Goal: Information Seeking & Learning: Check status

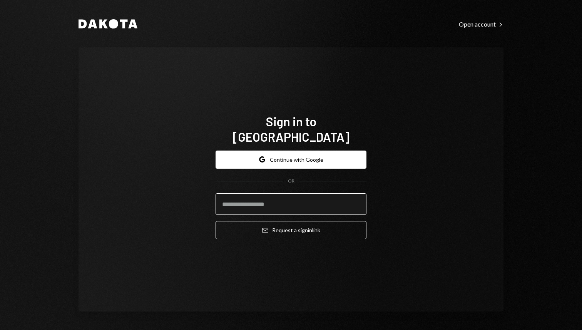
click at [269, 198] on input "email" at bounding box center [291, 204] width 151 height 22
type input "**********"
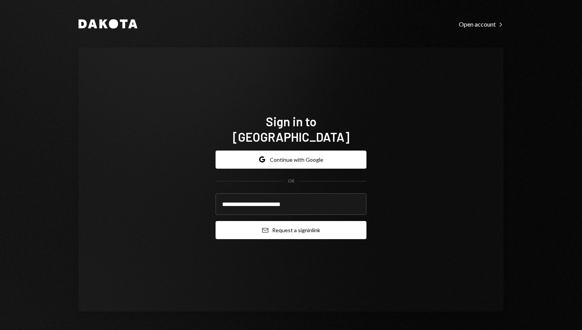
click at [322, 226] on button "Email Request a sign in link" at bounding box center [291, 230] width 151 height 18
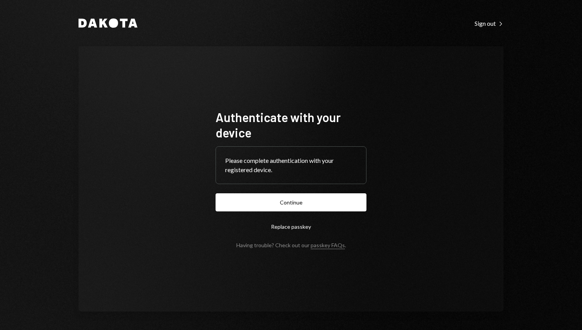
click at [277, 192] on form "Authenticate with your device Please complete authentication with your register…" at bounding box center [291, 178] width 151 height 139
click at [277, 199] on button "Continue" at bounding box center [291, 202] width 151 height 18
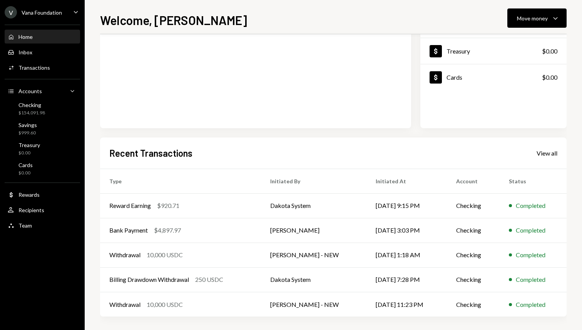
scroll to position [96, 0]
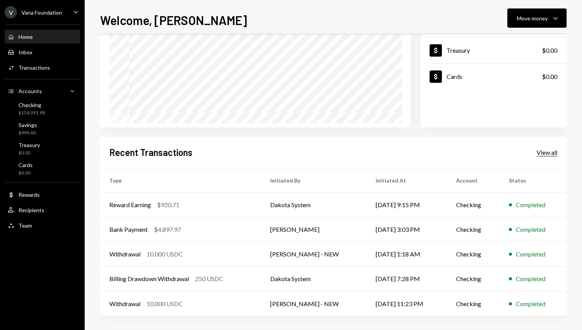
click at [546, 152] on div "View all" at bounding box center [547, 153] width 21 height 8
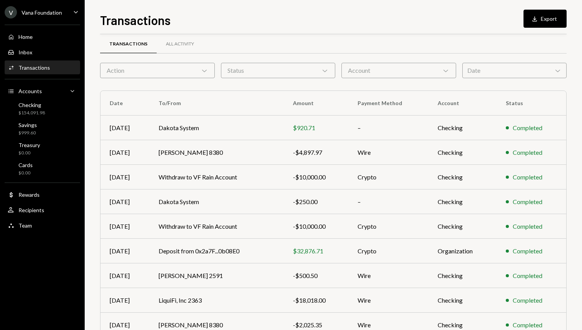
scroll to position [72, 0]
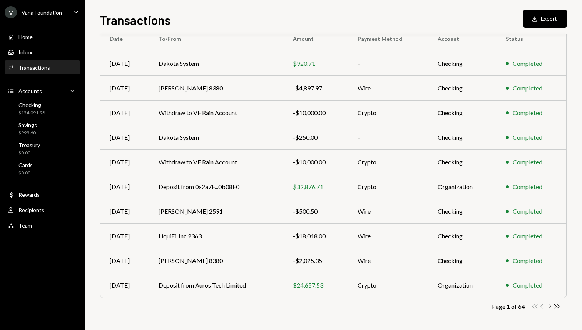
click at [552, 307] on icon "Chevron Right" at bounding box center [549, 306] width 7 height 7
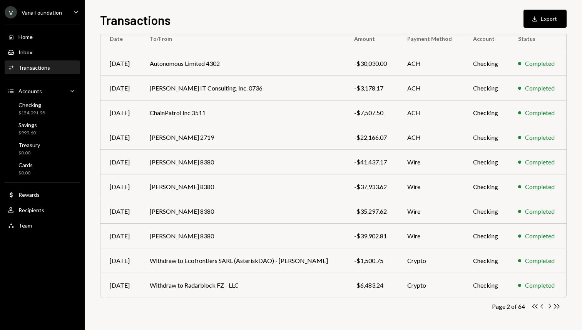
click at [543, 307] on icon "Chevron Left" at bounding box center [541, 306] width 7 height 7
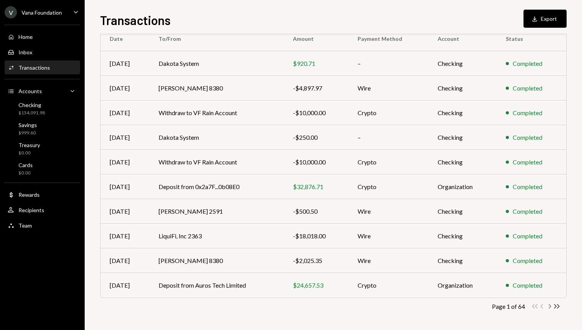
click at [552, 305] on icon "Chevron Right" at bounding box center [549, 306] width 7 height 7
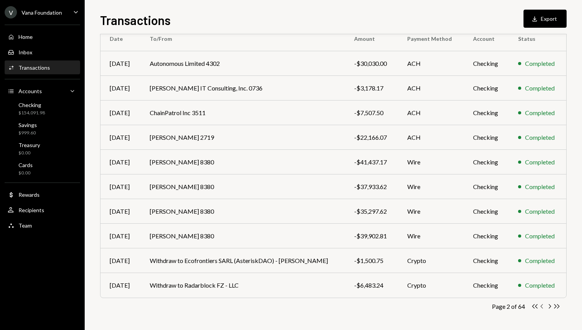
click at [542, 306] on icon "Chevron Left" at bounding box center [541, 306] width 7 height 7
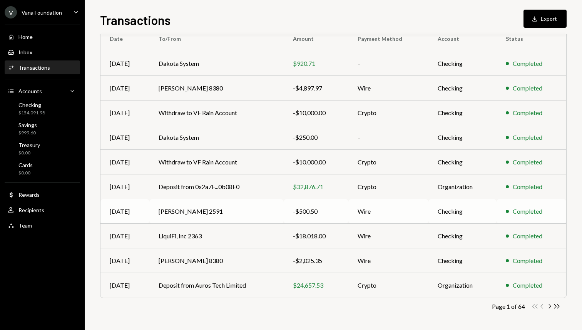
click at [192, 209] on td "[PERSON_NAME] 2591" at bounding box center [216, 211] width 134 height 25
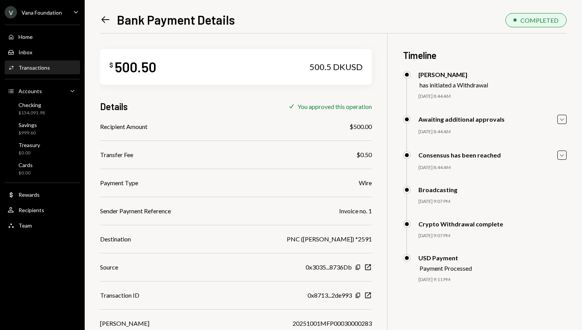
drag, startPoint x: 291, startPoint y: 239, endPoint x: 351, endPoint y: 238, distance: 60.0
click at [351, 238] on div "PNC (Yolanda Botti-Lodovico) *2591" at bounding box center [329, 238] width 85 height 9
copy div "Yolanda Botti-Lodovico"
drag, startPoint x: 116, startPoint y: 66, endPoint x: 171, endPoint y: 65, distance: 55.1
click at [171, 65] on div "$ 500.50 500.5 DKUSD" at bounding box center [236, 67] width 272 height 36
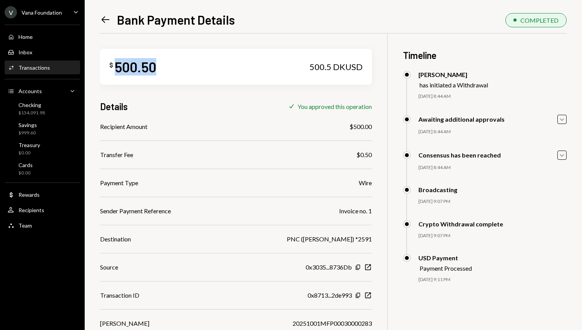
copy div "500.50"
click at [110, 19] on icon "Left Arrow" at bounding box center [105, 19] width 11 height 11
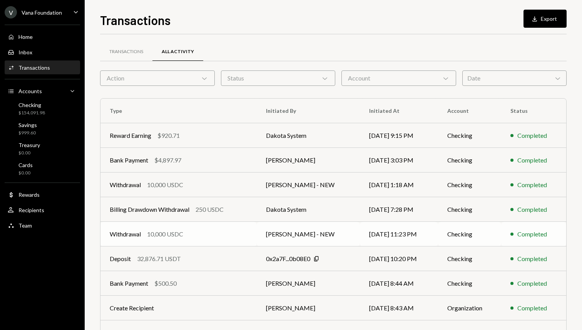
scroll to position [72, 0]
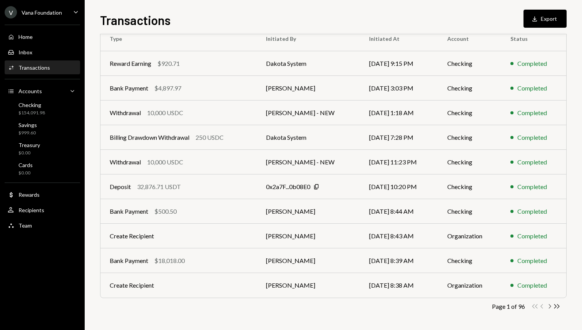
click at [551, 304] on icon "Chevron Right" at bounding box center [549, 306] width 7 height 7
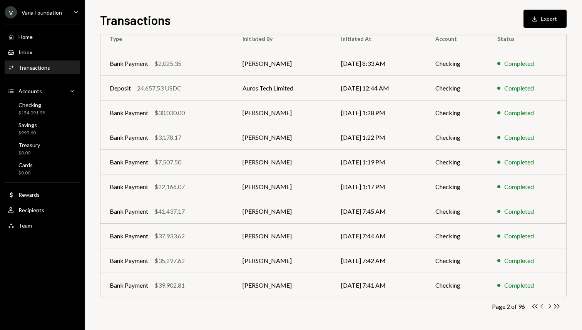
click at [543, 306] on icon "Chevron Left" at bounding box center [541, 306] width 7 height 7
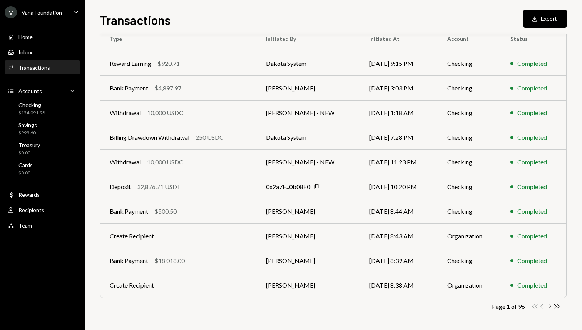
click at [551, 307] on icon "Chevron Right" at bounding box center [549, 306] width 7 height 7
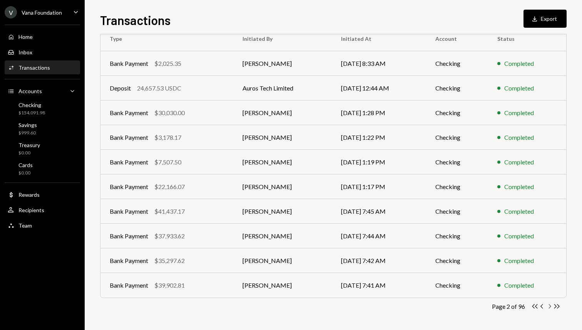
click at [551, 307] on icon "Chevron Right" at bounding box center [549, 306] width 7 height 7
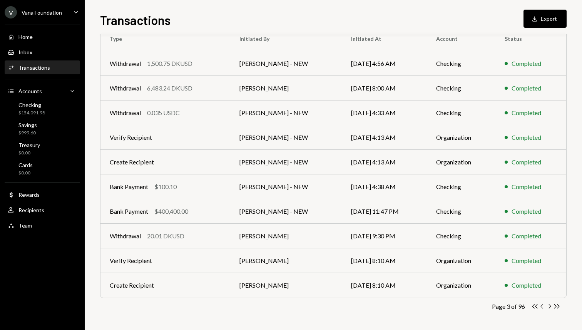
click at [540, 306] on icon "Chevron Left" at bounding box center [541, 306] width 7 height 7
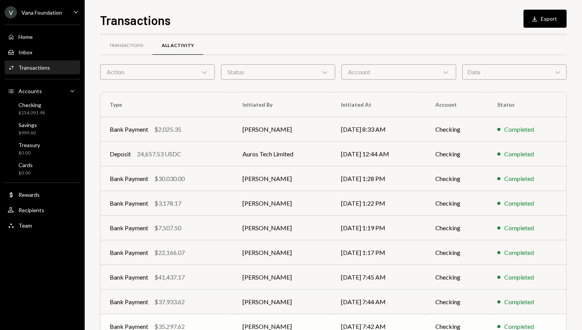
scroll to position [0, 0]
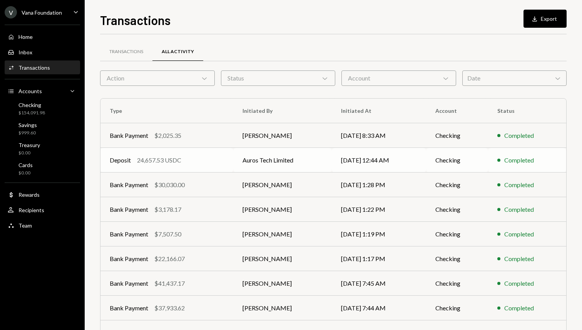
click at [401, 158] on td "10/01/25 12:44 AM" at bounding box center [379, 160] width 95 height 25
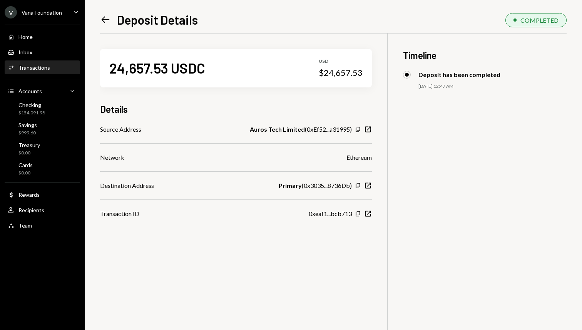
click at [107, 18] on icon "Left Arrow" at bounding box center [105, 19] width 11 height 11
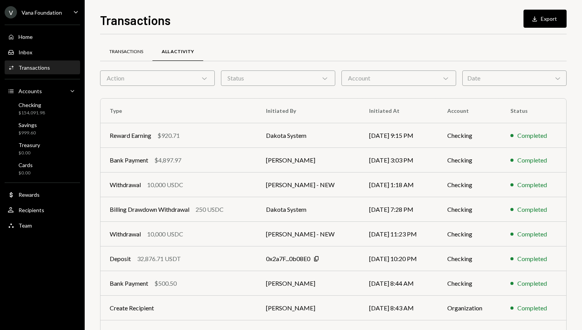
click at [129, 51] on div "Transactions" at bounding box center [126, 51] width 34 height 7
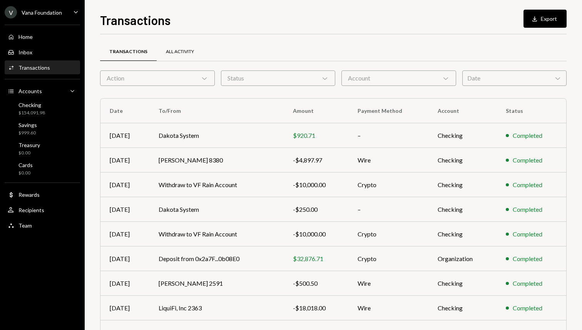
click at [169, 43] on div "All Activity" at bounding box center [180, 52] width 47 height 18
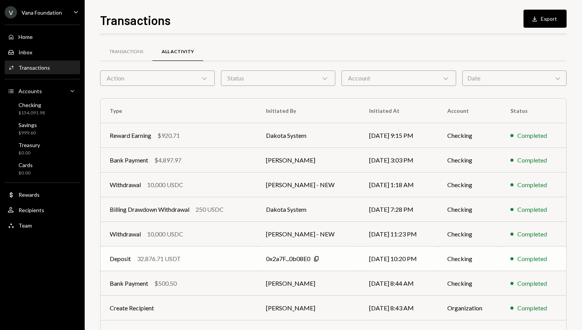
scroll to position [72, 0]
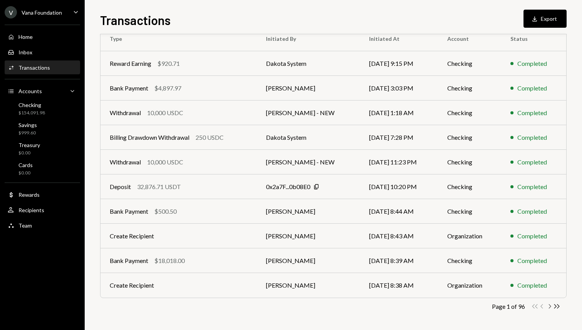
click at [551, 307] on icon "Chevron Right" at bounding box center [549, 306] width 7 height 7
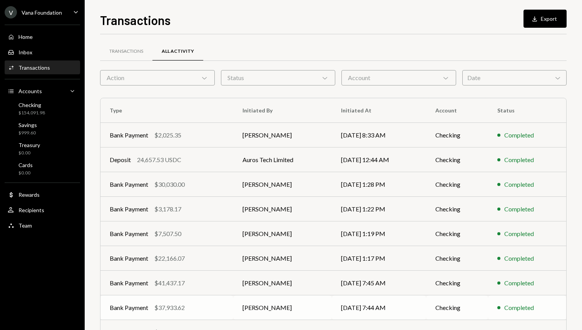
scroll to position [0, 0]
click at [458, 139] on td "Checking" at bounding box center [457, 135] width 62 height 25
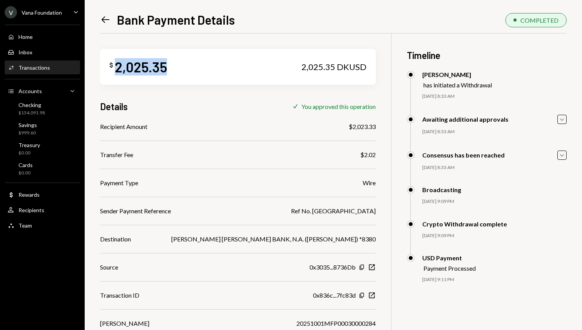
drag, startPoint x: 176, startPoint y: 66, endPoint x: 117, endPoint y: 67, distance: 58.9
click at [117, 67] on div "$ 2,025.35 2,025.35 DKUSD" at bounding box center [238, 67] width 276 height 36
copy div "2,025.35"
click at [104, 19] on icon "Left Arrow" at bounding box center [105, 19] width 11 height 11
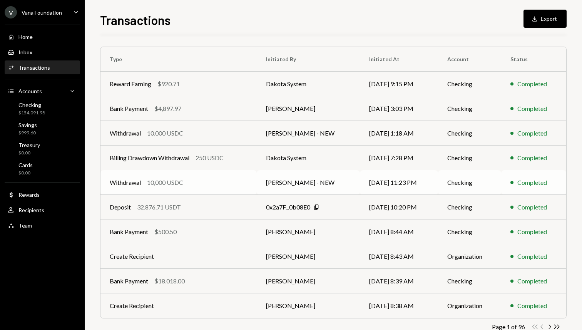
scroll to position [72, 0]
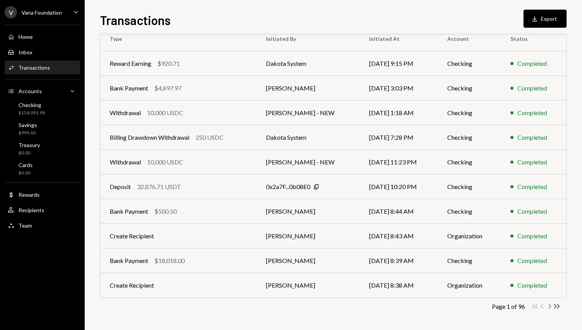
click at [550, 304] on icon "Chevron Right" at bounding box center [549, 306] width 7 height 7
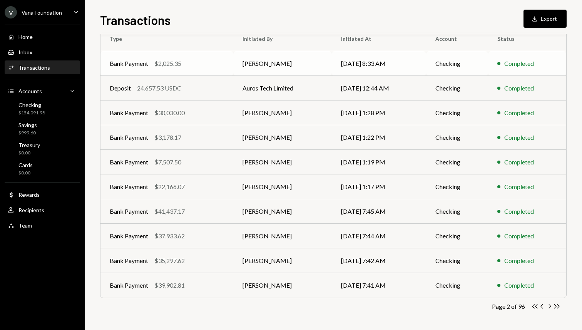
click at [326, 57] on td "[PERSON_NAME]" at bounding box center [282, 63] width 99 height 25
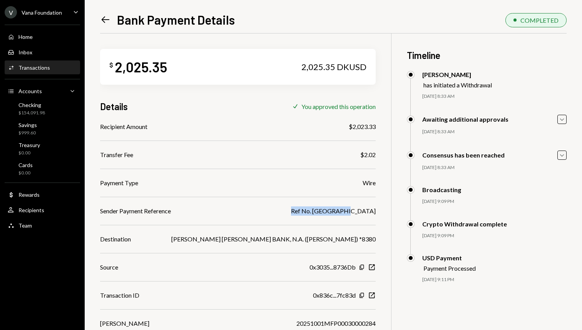
drag, startPoint x: 373, startPoint y: 211, endPoint x: 311, endPoint y: 212, distance: 61.6
click at [311, 212] on div "$ 2,025.35 2,025.35 DKUSD Details Check You approved this operation Recipient A…" at bounding box center [333, 198] width 466 height 330
copy div "Ref No. DEELLUZFYM"
click at [108, 21] on icon "Left Arrow" at bounding box center [105, 19] width 11 height 11
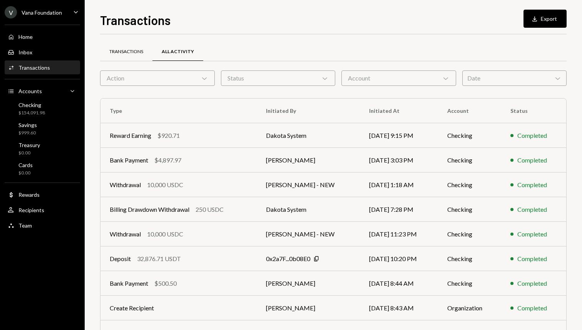
click at [132, 58] on div "Transactions" at bounding box center [126, 52] width 52 height 18
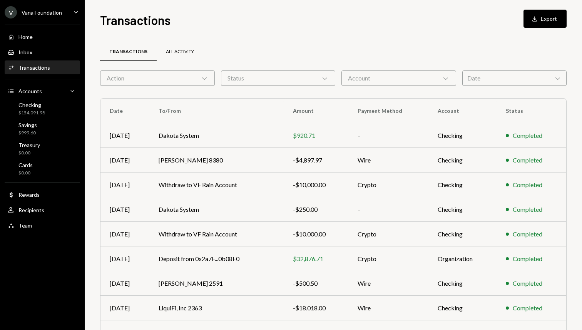
click at [176, 46] on div "All Activity" at bounding box center [180, 52] width 47 height 18
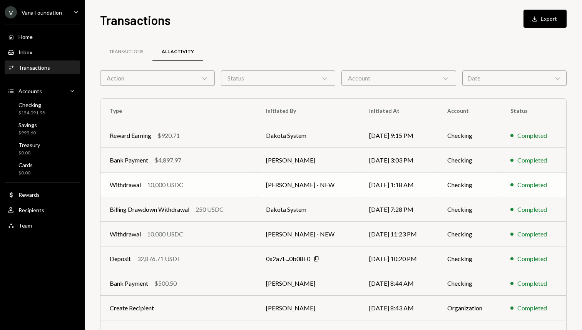
scroll to position [72, 0]
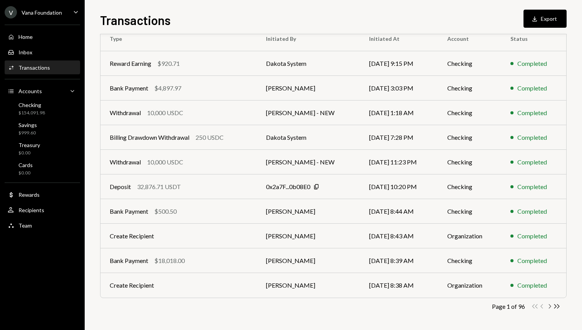
click at [549, 305] on icon "Chevron Right" at bounding box center [549, 306] width 7 height 7
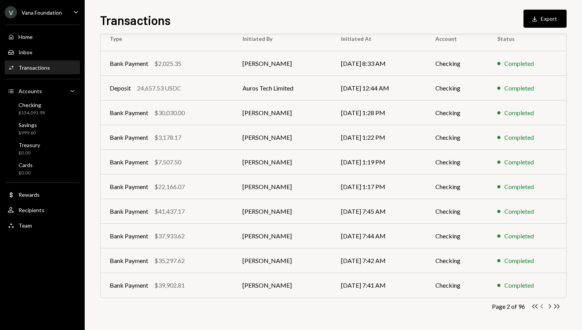
click at [543, 305] on icon "Chevron Left" at bounding box center [541, 306] width 7 height 7
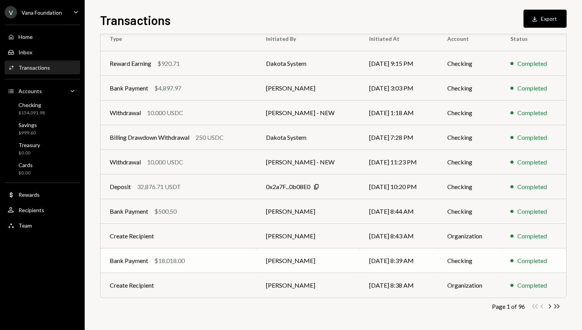
click at [294, 265] on td "[PERSON_NAME]" at bounding box center [308, 260] width 103 height 25
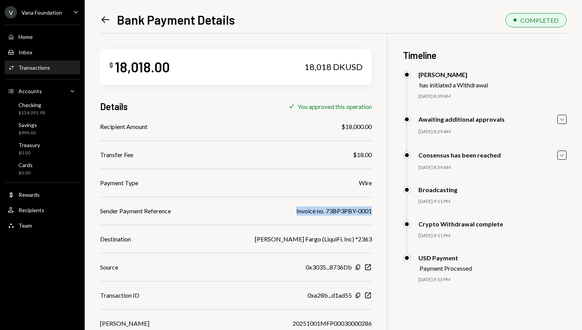
drag, startPoint x: 296, startPoint y: 211, endPoint x: 374, endPoint y: 210, distance: 78.1
click at [374, 210] on div "$ 18,018.00 18,018 DKUSD Details Check You approved this operation Recipient Am…" at bounding box center [333, 198] width 466 height 330
copy div "Invoice no. 73BP3PBY-0001"
drag, startPoint x: 172, startPoint y: 62, endPoint x: 113, endPoint y: 63, distance: 59.7
click at [113, 63] on div "$ 18,018.00 18,018 DKUSD" at bounding box center [236, 67] width 272 height 36
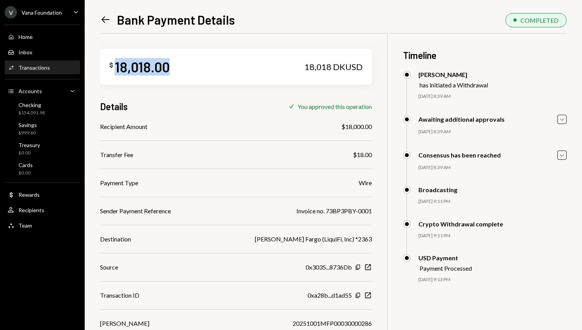
copy div "18,018.00"
click at [105, 18] on icon "Left Arrow" at bounding box center [105, 19] width 11 height 11
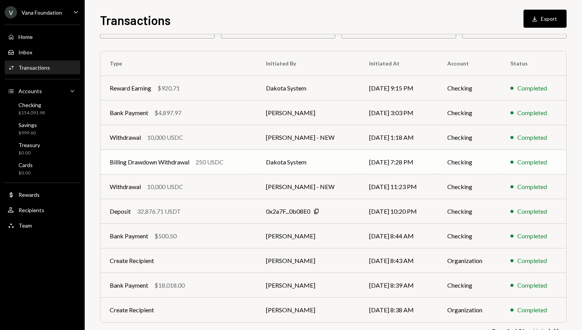
scroll to position [59, 0]
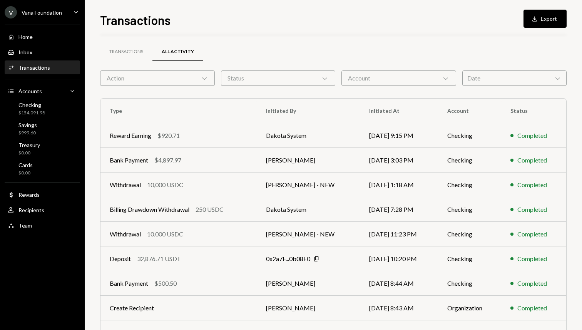
scroll to position [72, 0]
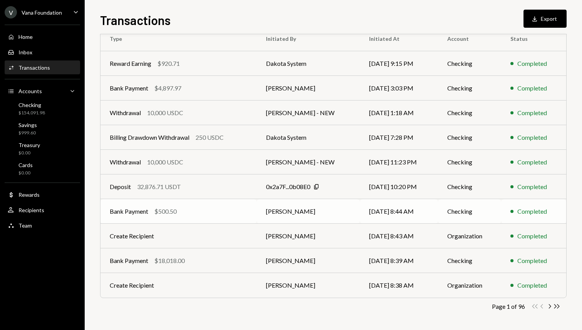
click at [222, 212] on div "Bank Payment $500.50" at bounding box center [179, 211] width 138 height 9
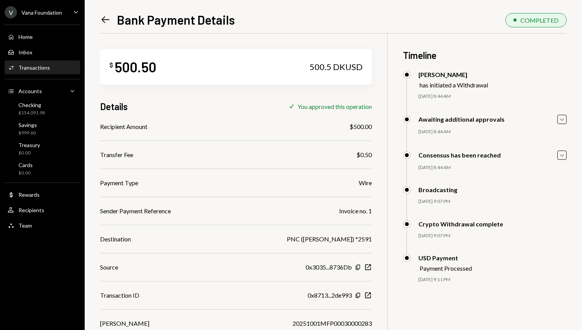
click at [99, 19] on div "Left Arrow Bank Payment Details COMPLETED $ 500.50 500.5 DKUSD Details Check Yo…" at bounding box center [333, 165] width 497 height 330
click at [105, 20] on icon "Left Arrow" at bounding box center [105, 19] width 11 height 11
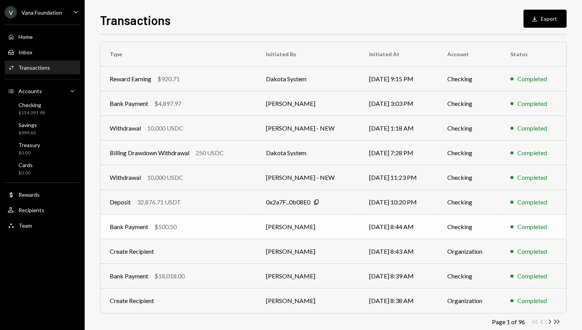
scroll to position [57, 0]
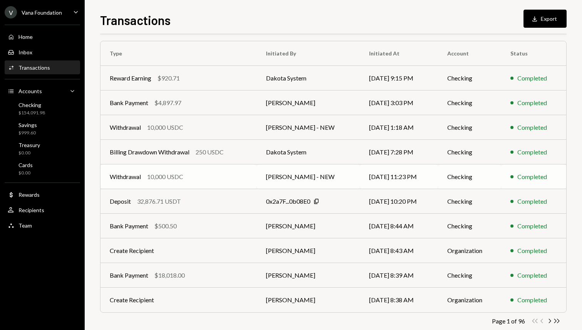
click at [221, 178] on div "Withdrawal 10,000 USDC" at bounding box center [179, 176] width 138 height 9
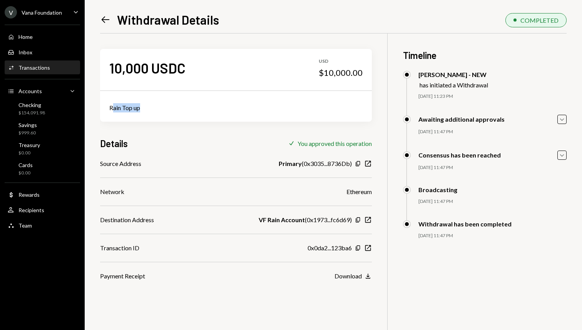
drag, startPoint x: 141, startPoint y: 108, endPoint x: 115, endPoint y: 107, distance: 26.2
click at [114, 107] on div "Rain Top up" at bounding box center [235, 107] width 253 height 9
click at [102, 17] on icon "Left Arrow" at bounding box center [105, 19] width 11 height 11
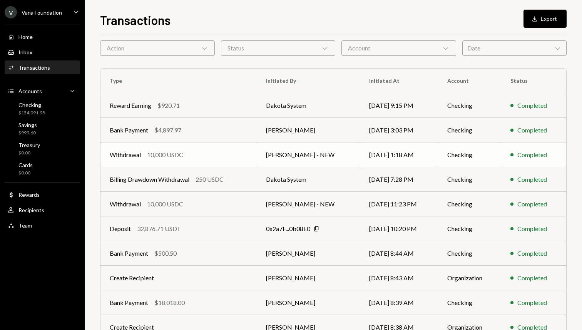
scroll to position [36, 0]
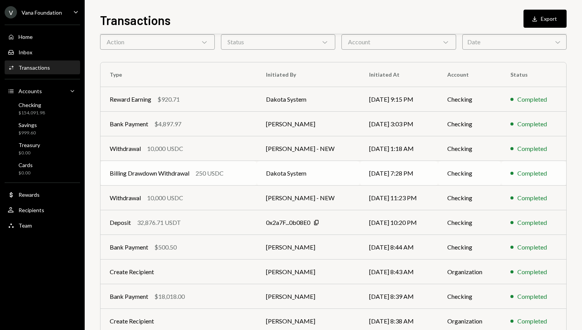
click at [228, 170] on div "Billing Drawdown Withdrawal 250 USDC" at bounding box center [179, 173] width 138 height 9
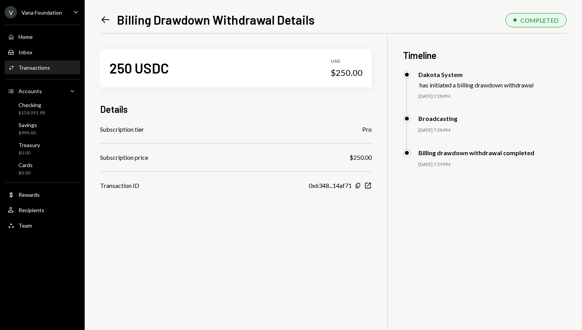
click at [102, 18] on icon "Left Arrow" at bounding box center [105, 19] width 11 height 11
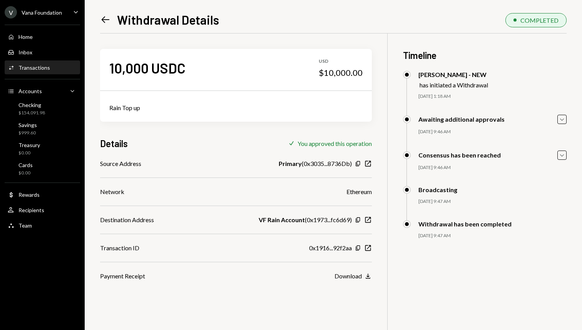
click at [107, 18] on icon "Left Arrow" at bounding box center [105, 19] width 11 height 11
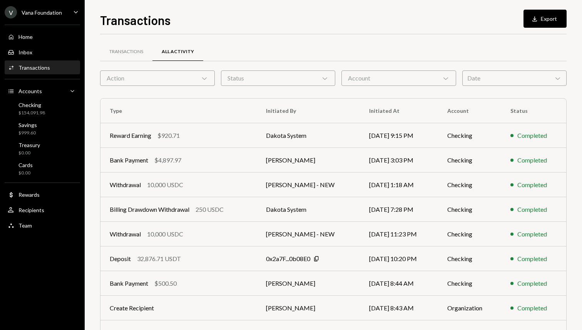
scroll to position [72, 0]
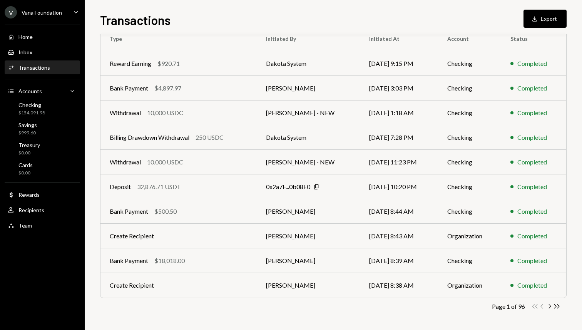
click at [547, 310] on div "Transactions All Activity Action Chevron Down Status Chevron Down Account Chevr…" at bounding box center [333, 152] width 466 height 355
click at [550, 306] on icon "Chevron Right" at bounding box center [549, 306] width 7 height 7
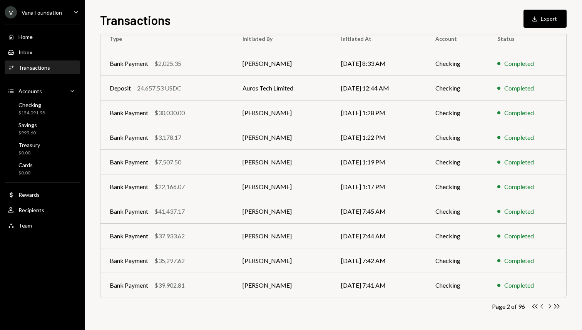
click at [542, 306] on icon "Chevron Left" at bounding box center [541, 306] width 7 height 7
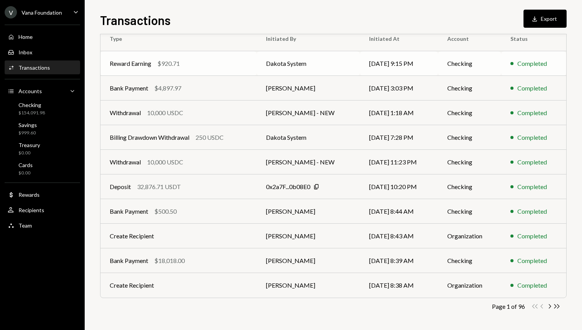
scroll to position [0, 0]
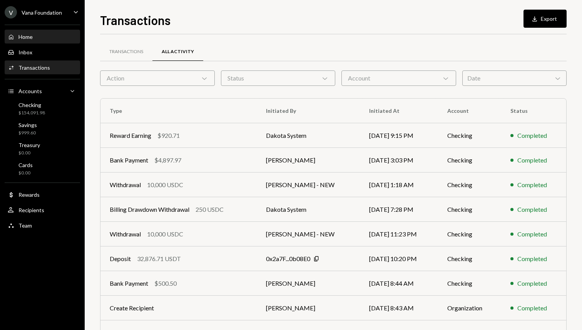
click at [47, 38] on div "Home Home" at bounding box center [42, 36] width 69 height 7
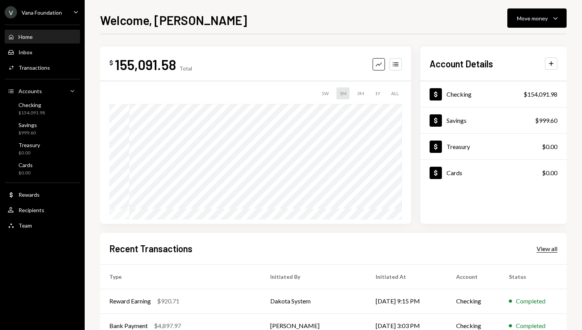
click at [549, 252] on div "View all" at bounding box center [547, 249] width 21 height 8
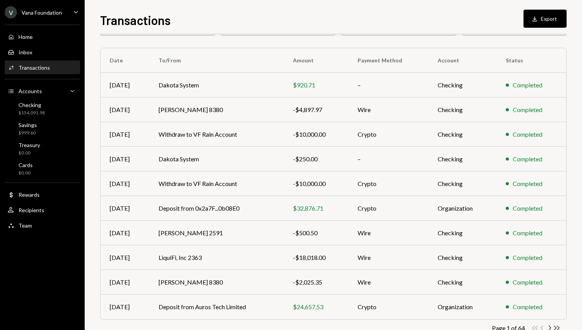
scroll to position [72, 0]
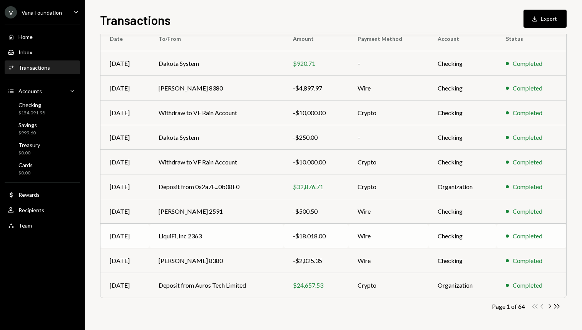
click at [401, 236] on td "Wire" at bounding box center [388, 236] width 80 height 25
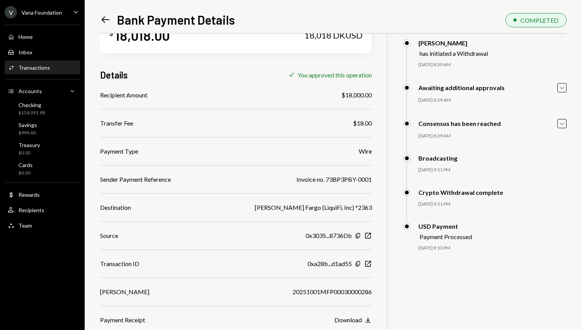
scroll to position [33, 0]
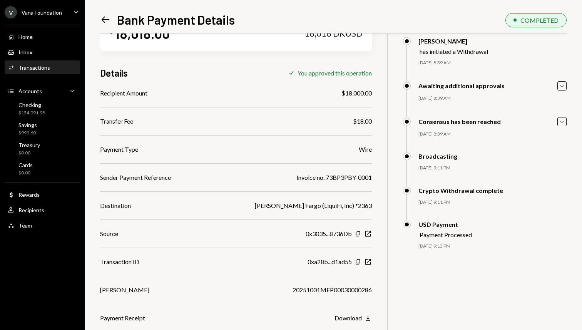
click at [100, 18] on icon "Left Arrow" at bounding box center [105, 19] width 11 height 11
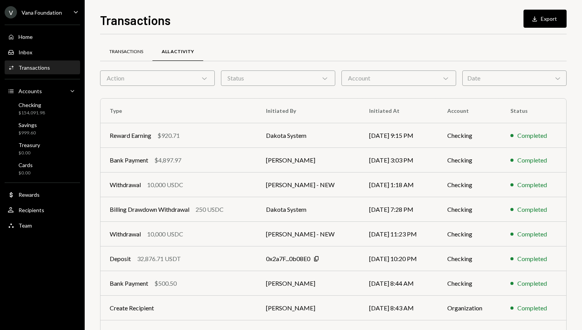
click at [145, 48] on div "Transactions" at bounding box center [126, 52] width 52 height 18
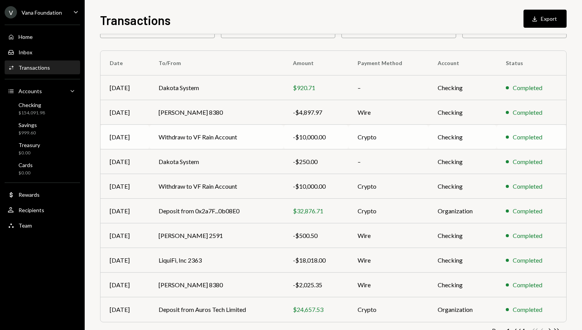
scroll to position [72, 0]
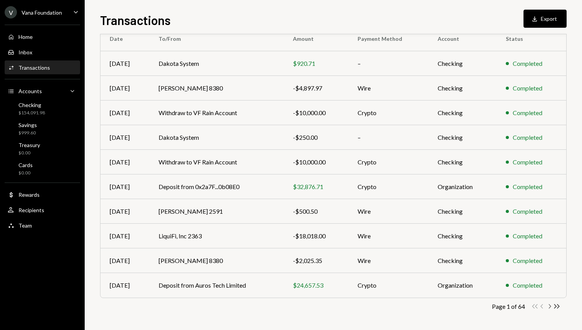
click at [550, 304] on icon "Chevron Right" at bounding box center [549, 306] width 7 height 7
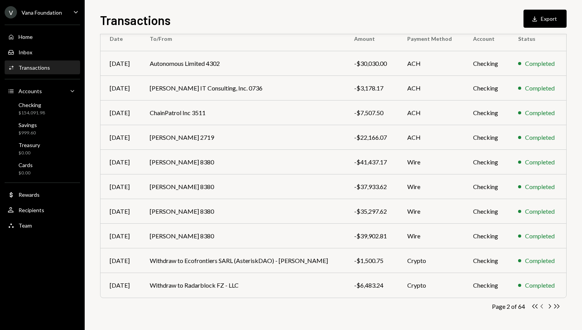
click at [542, 304] on icon "button" at bounding box center [541, 306] width 2 height 4
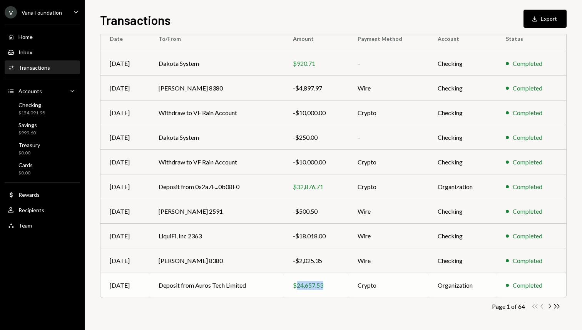
drag, startPoint x: 326, startPoint y: 284, endPoint x: 296, endPoint y: 285, distance: 30.0
click at [296, 285] on div "$24,657.53" at bounding box center [316, 285] width 47 height 9
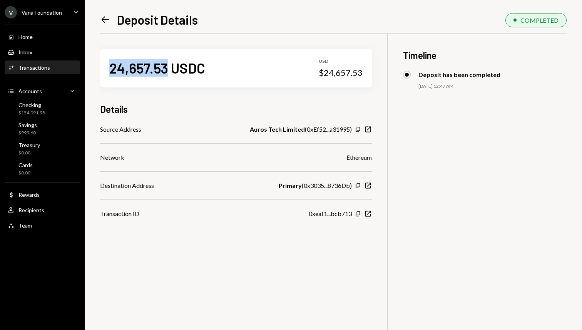
drag, startPoint x: 166, startPoint y: 67, endPoint x: 102, endPoint y: 67, distance: 63.1
click at [102, 67] on div "24,657.53 USDC USD $24,657.53" at bounding box center [236, 68] width 272 height 38
copy div "24,657.53"
click at [104, 18] on icon "Left Arrow" at bounding box center [105, 19] width 11 height 11
click at [105, 21] on icon "Left Arrow" at bounding box center [105, 19] width 11 height 11
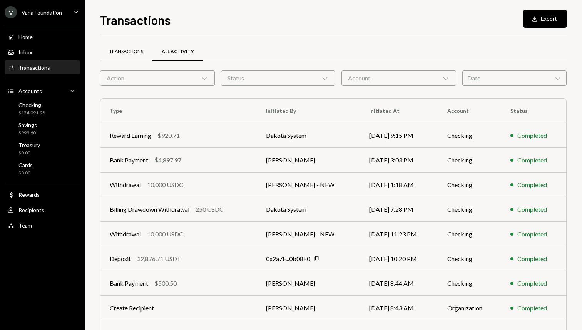
click at [127, 52] on div "Transactions" at bounding box center [126, 51] width 34 height 7
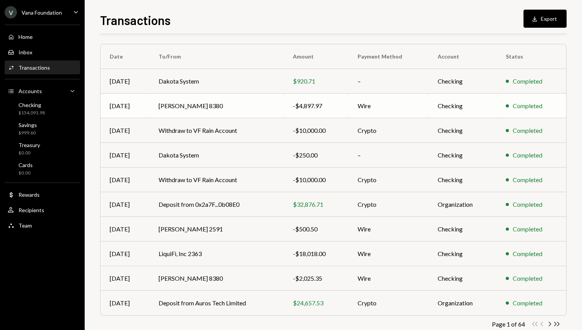
scroll to position [72, 0]
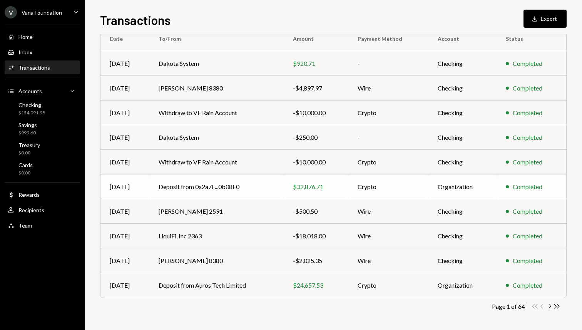
click at [328, 190] on div "$32,876.71" at bounding box center [316, 186] width 47 height 9
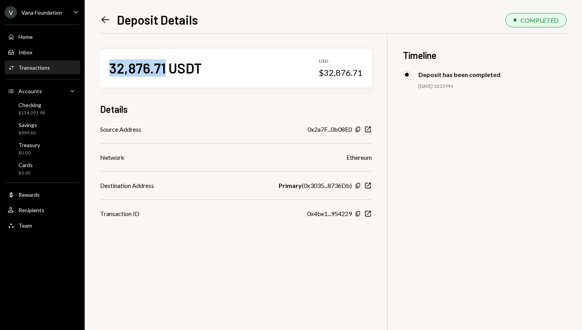
drag, startPoint x: 166, startPoint y: 73, endPoint x: 105, endPoint y: 73, distance: 60.4
click at [105, 73] on div "32,876.71 USDT USD $32,876.71" at bounding box center [236, 68] width 272 height 38
copy div "32,876.71"
click at [100, 22] on icon "Left Arrow" at bounding box center [105, 19] width 11 height 11
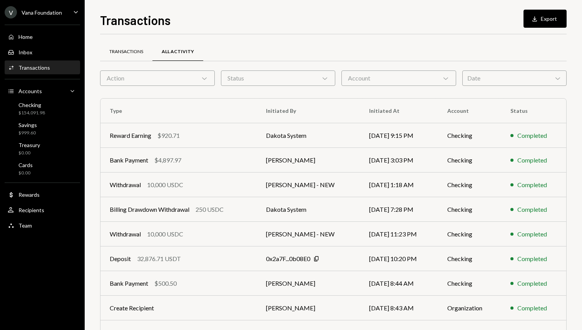
click at [134, 50] on div "Transactions" at bounding box center [126, 51] width 34 height 7
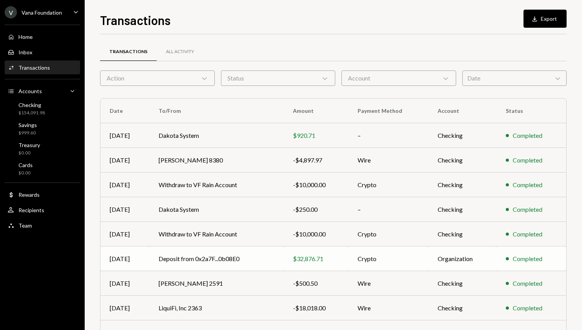
click at [264, 260] on td "Deposit from 0x2a7F...0b08E0" at bounding box center [216, 258] width 134 height 25
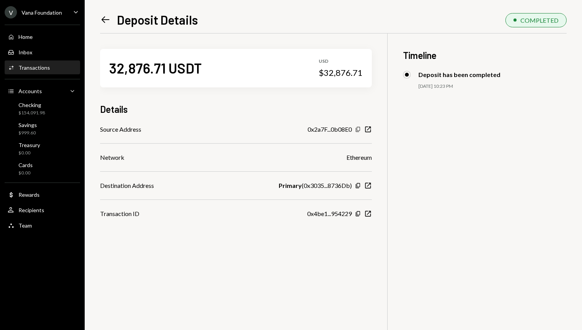
click at [356, 128] on icon "button" at bounding box center [358, 129] width 4 height 5
click at [109, 19] on icon "Left Arrow" at bounding box center [105, 19] width 11 height 11
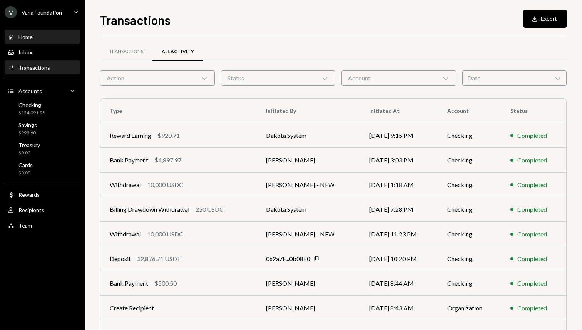
click at [27, 37] on div "Home" at bounding box center [25, 36] width 14 height 7
